Goal: Obtain resource: Obtain resource

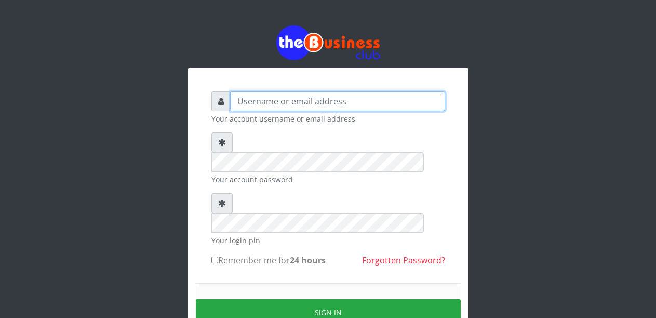
click at [277, 103] on input "text" at bounding box center [338, 101] width 214 height 20
type input "Malamsidi3030"
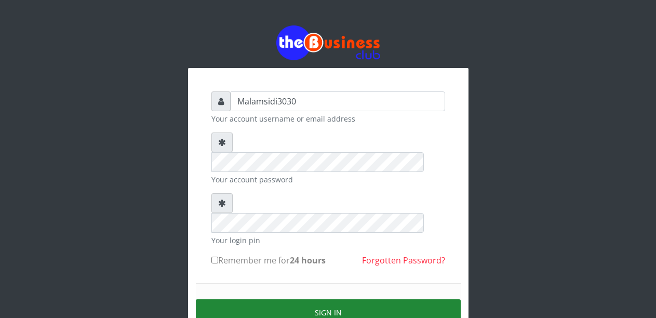
click at [314, 299] on button "Sign in" at bounding box center [328, 312] width 265 height 26
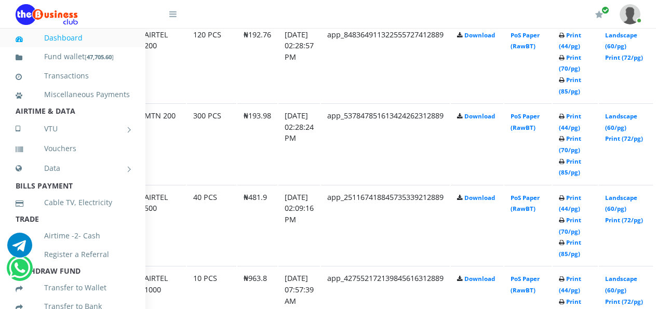
scroll to position [634, 69]
click at [579, 201] on link "Print (44/pg)" at bounding box center [569, 203] width 22 height 19
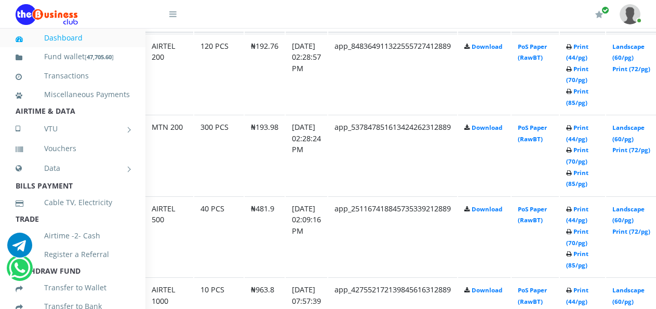
scroll to position [623, 62]
click at [634, 131] on link "Landscape (60/pg)" at bounding box center [628, 133] width 32 height 19
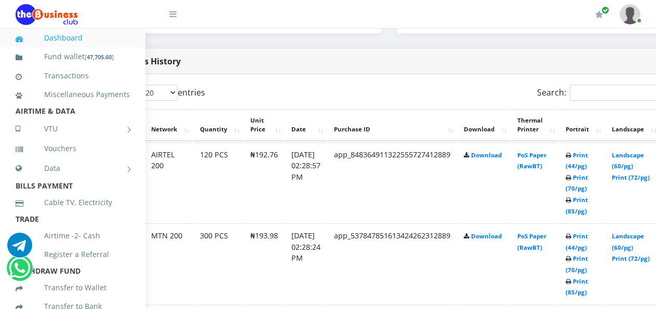
scroll to position [519, 62]
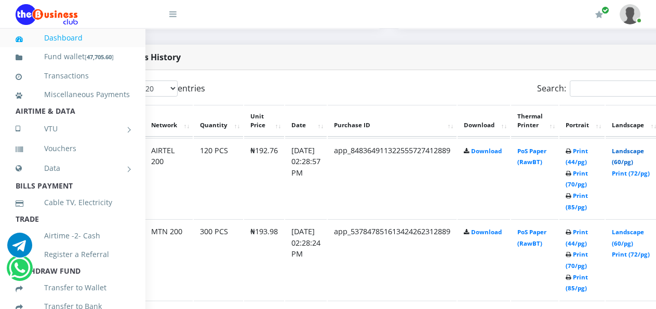
click at [633, 153] on link "Landscape (60/pg)" at bounding box center [628, 156] width 32 height 19
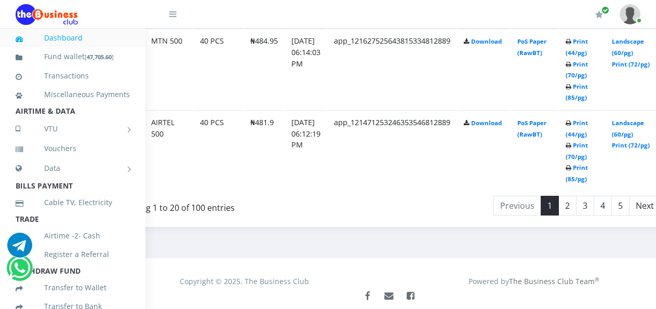
scroll to position [2128, 62]
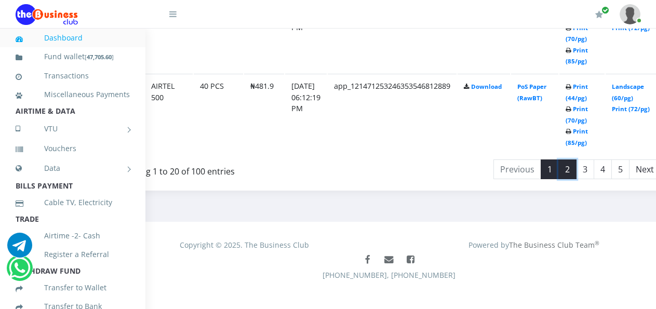
click at [576, 163] on link "2" at bounding box center [567, 169] width 18 height 20
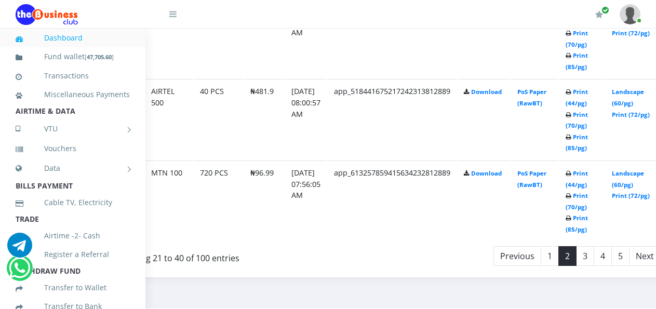
scroll to position [2076, 62]
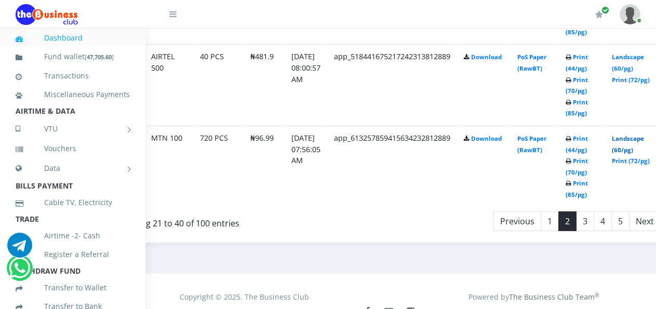
click at [632, 140] on link "Landscape (60/pg)" at bounding box center [628, 143] width 32 height 19
